Goal: Obtain resource: Obtain resource

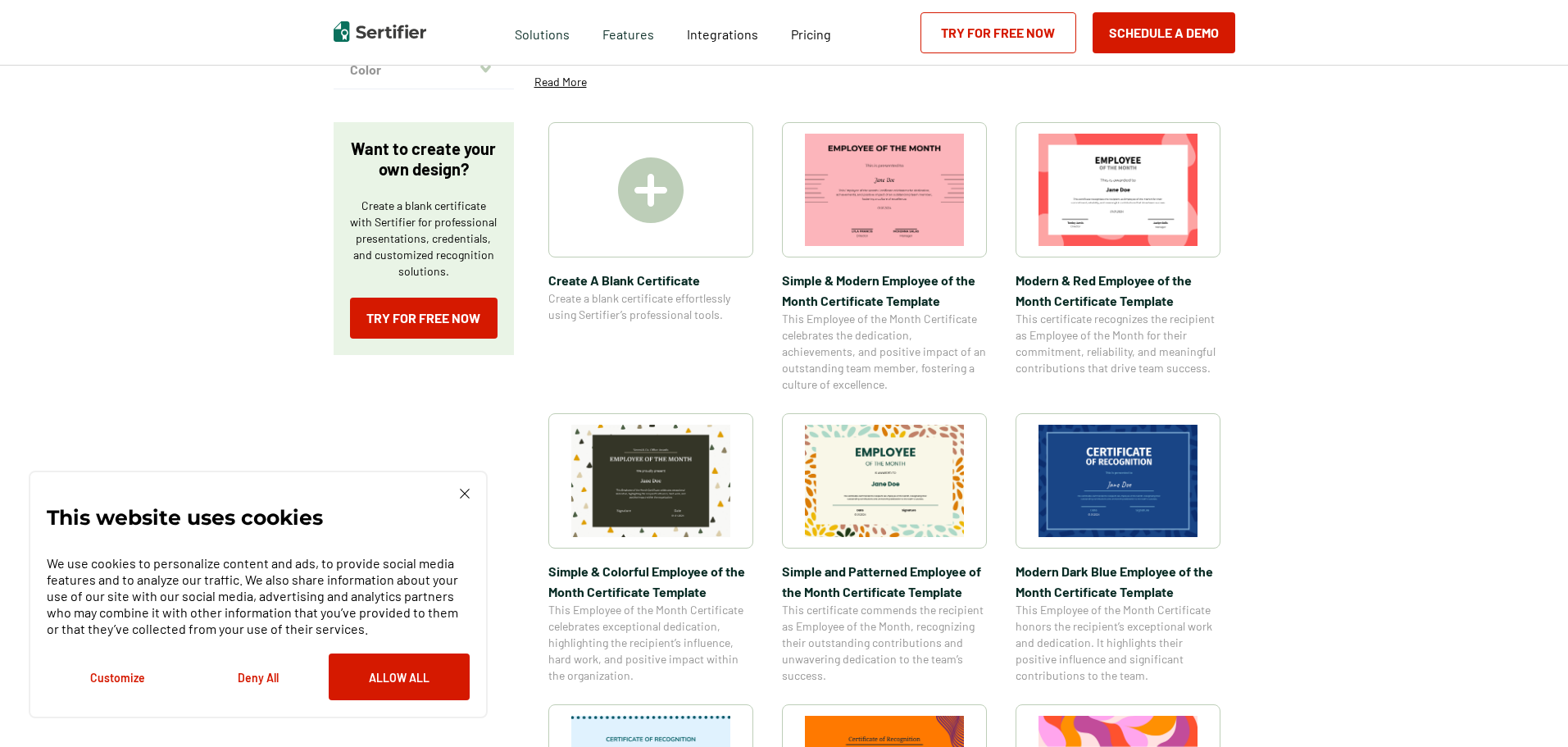
scroll to position [246, 0]
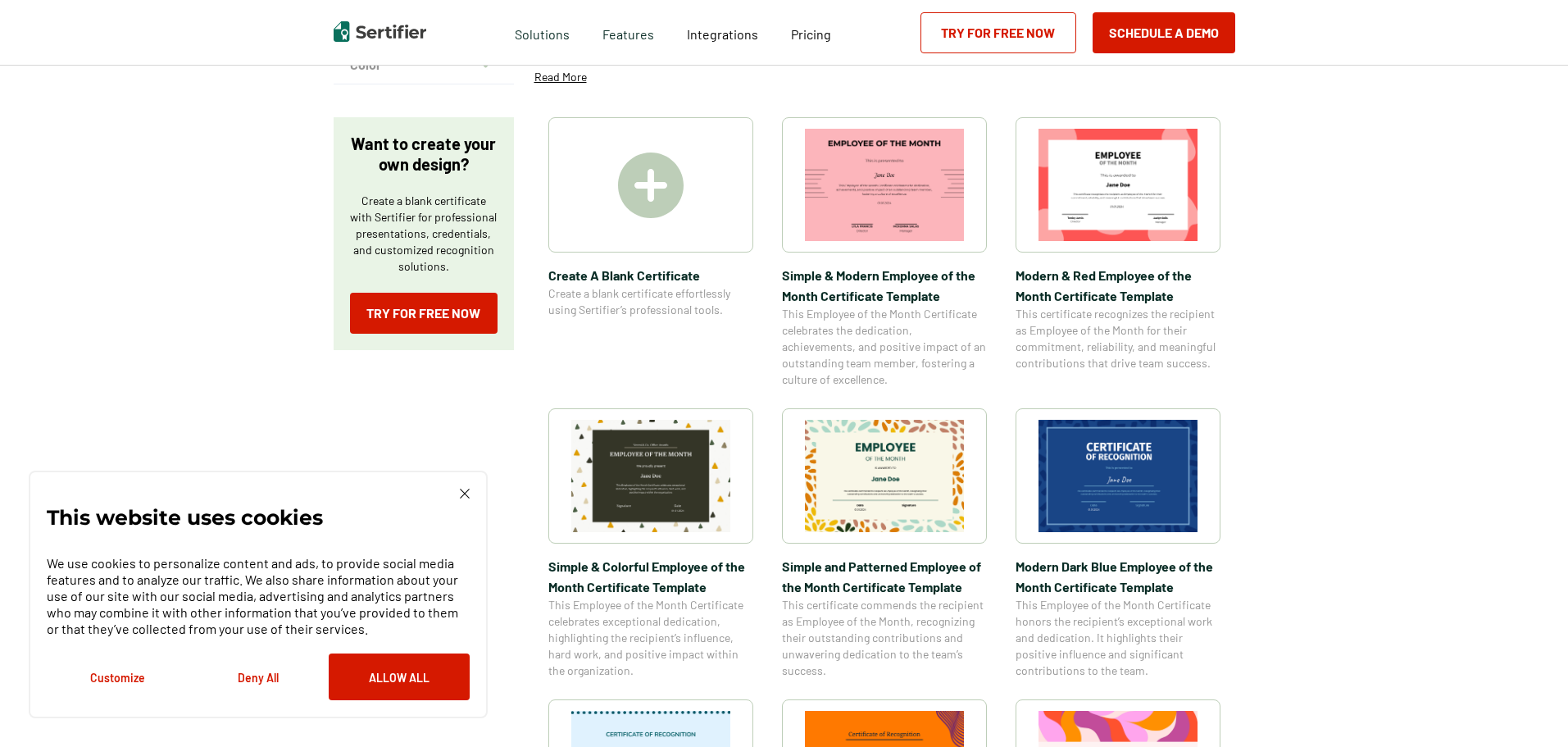
click at [1169, 491] on img at bounding box center [1118, 476] width 159 height 113
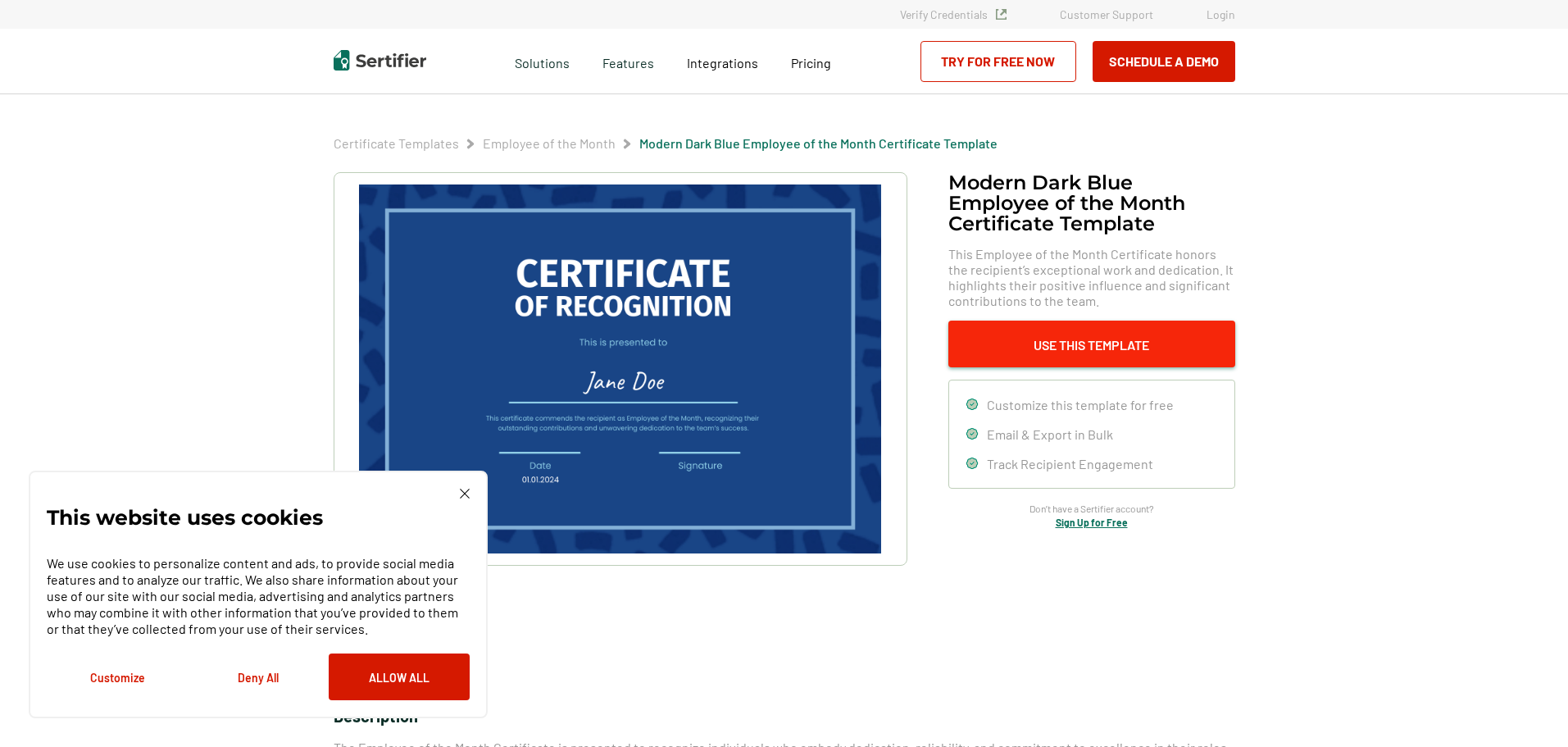
click at [1067, 346] on button "Use This Template" at bounding box center [1091, 343] width 287 height 46
